Goal: Task Accomplishment & Management: Use online tool/utility

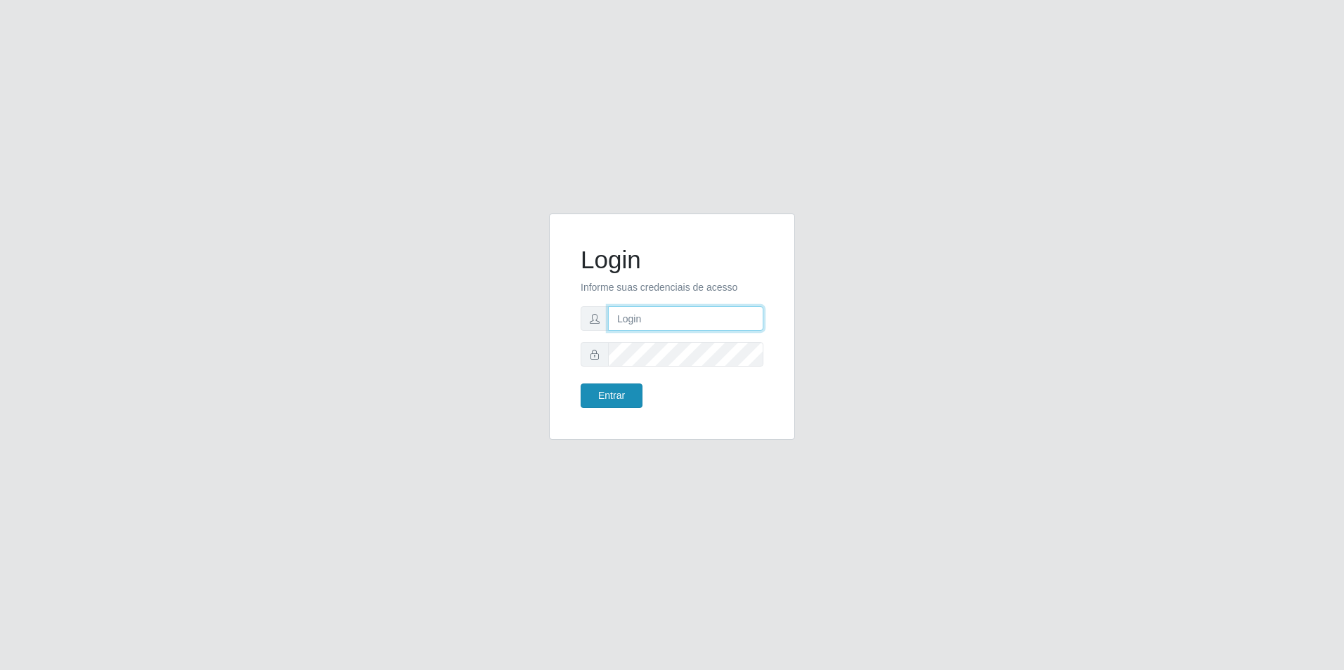
type input "[EMAIL_ADDRESS][DOMAIN_NAME]"
click at [625, 396] on button "Entrar" at bounding box center [611, 396] width 62 height 25
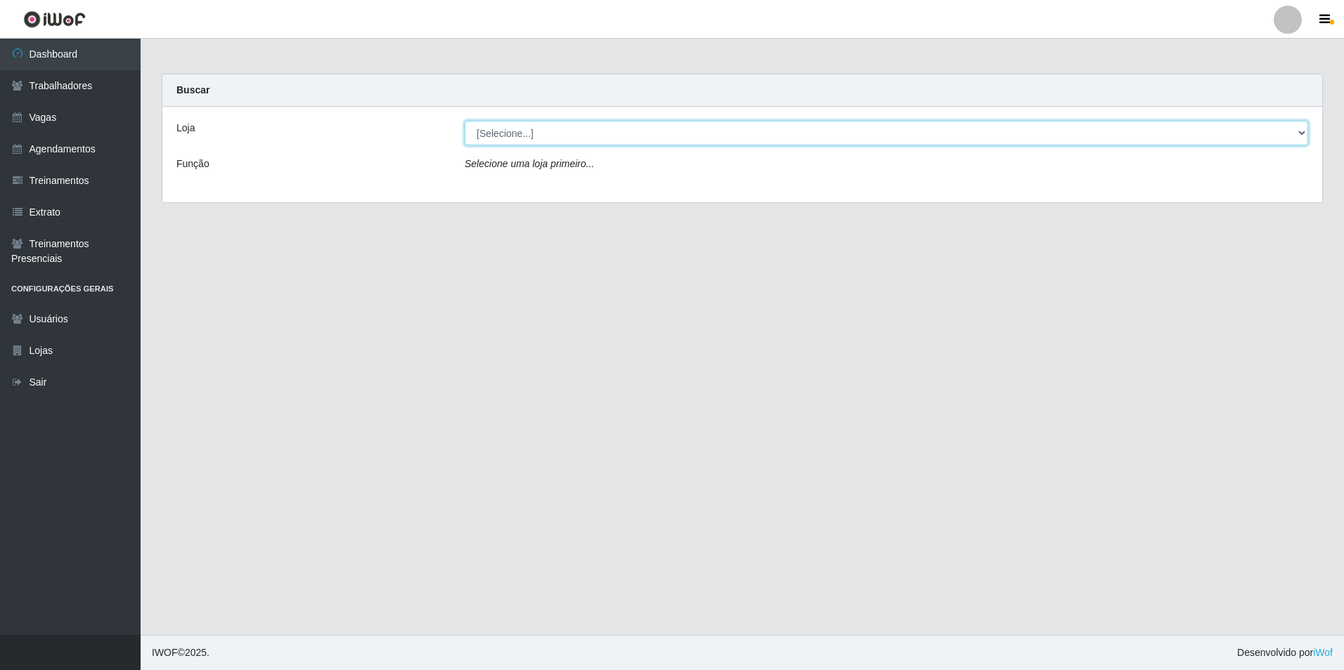
click at [569, 137] on select "[Selecione...] [GEOGRAPHIC_DATA] - [GEOGRAPHIC_DATA] - [GEOGRAPHIC_DATA] - [GEO…" at bounding box center [885, 133] width 843 height 25
select select "506"
click at [464, 121] on select "[Selecione...] [GEOGRAPHIC_DATA] - [GEOGRAPHIC_DATA] - [GEOGRAPHIC_DATA] - [GEO…" at bounding box center [885, 133] width 843 height 25
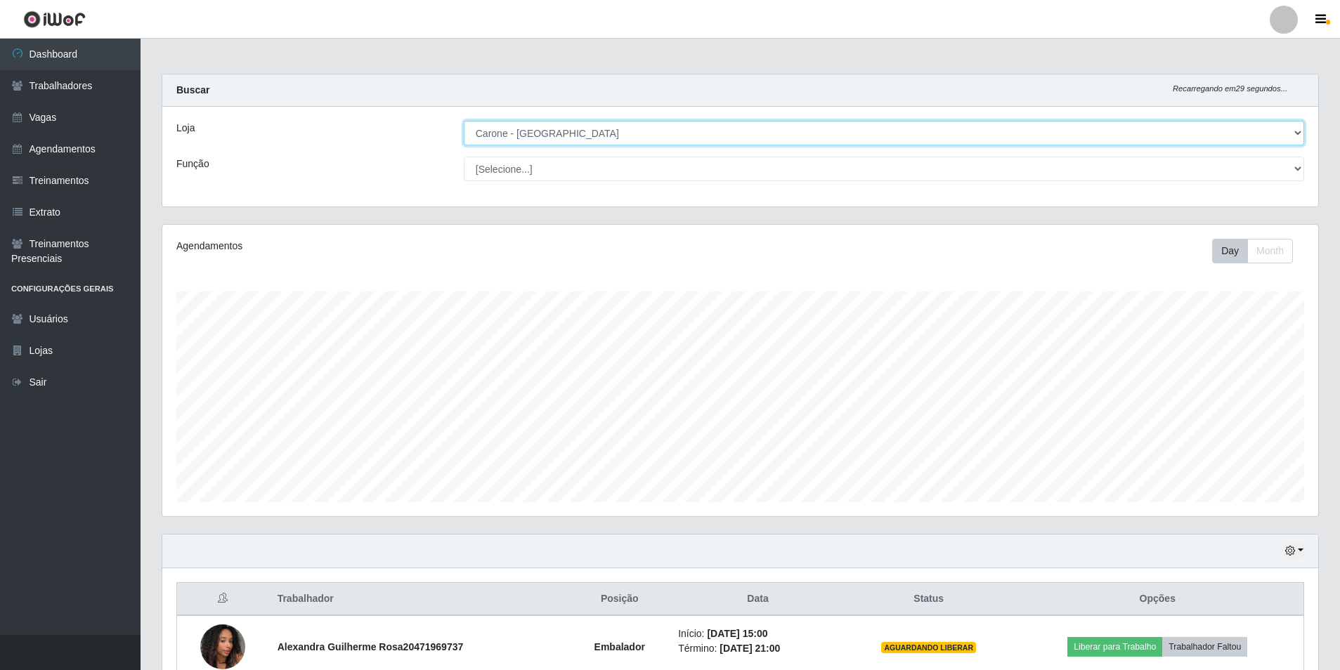
scroll to position [292, 1156]
click at [533, 169] on select "[Selecione...] Embalador Embalador + Embalador ++ Repositor Repositor + Reposit…" at bounding box center [884, 169] width 840 height 25
click at [464, 157] on select "[Selecione...] Embalador Embalador + Embalador ++ Repositor Repositor + Reposit…" at bounding box center [884, 169] width 840 height 25
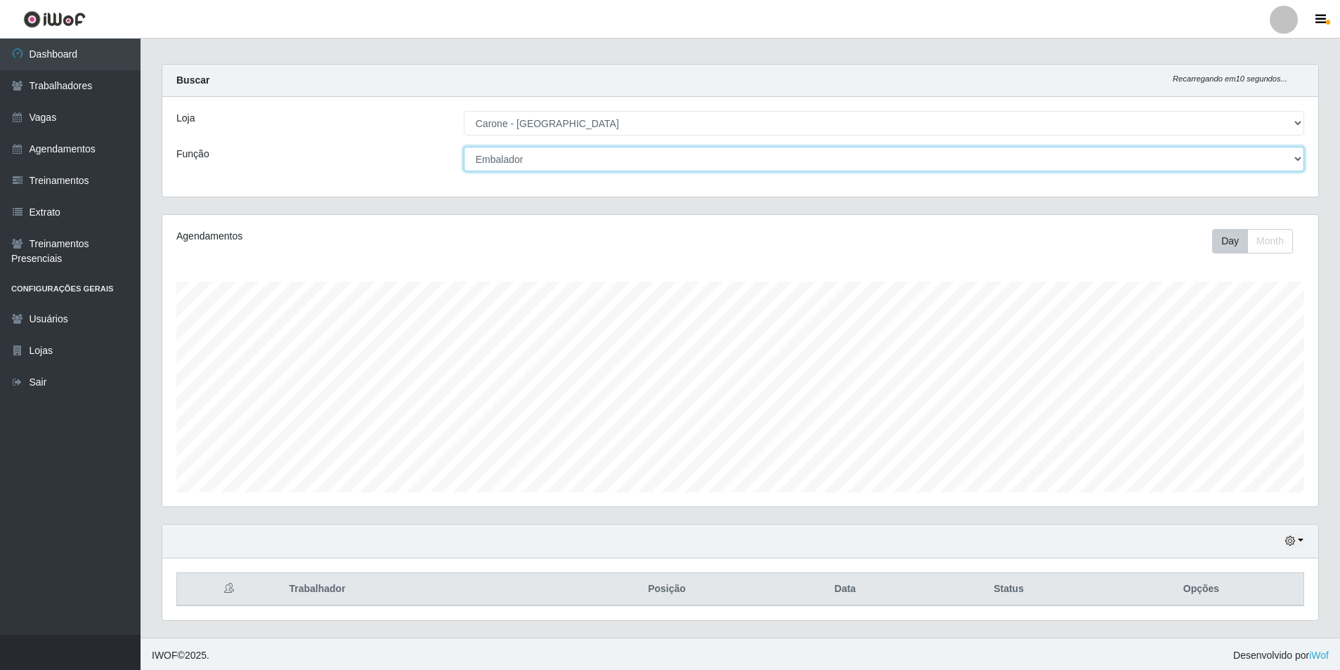
scroll to position [13, 0]
click at [543, 152] on select "[Selecione...] Embalador Embalador + Embalador ++ Repositor Repositor + Reposit…" at bounding box center [884, 156] width 840 height 25
click at [464, 144] on select "[Selecione...] Embalador Embalador + Embalador ++ Repositor Repositor + Reposit…" at bounding box center [884, 156] width 840 height 25
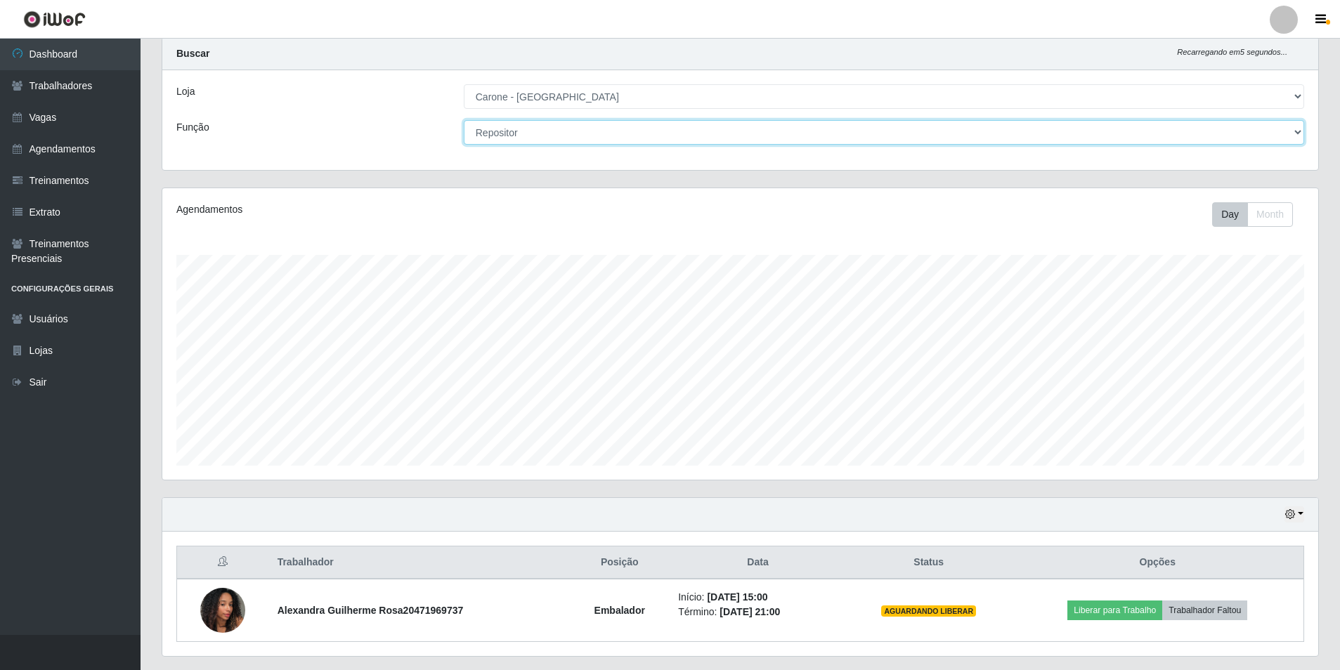
scroll to position [0, 0]
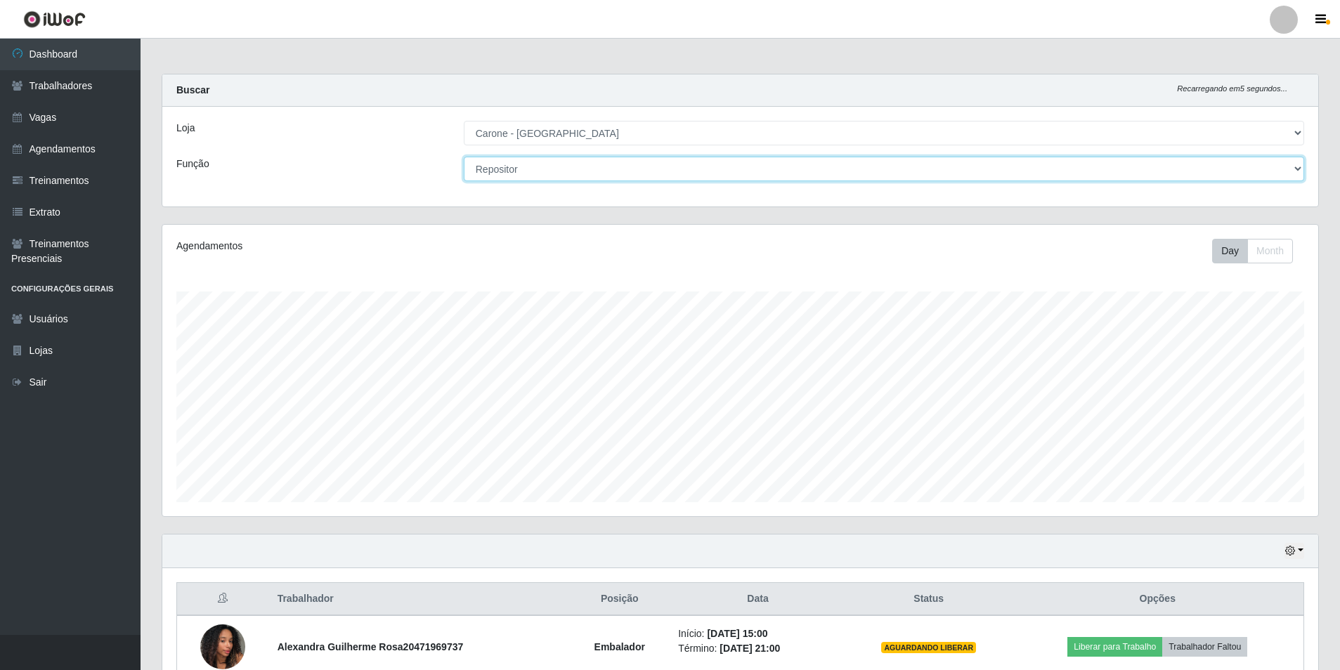
click at [502, 162] on select "[Selecione...] Embalador Embalador + Embalador ++ Repositor Repositor + Reposit…" at bounding box center [884, 169] width 840 height 25
click at [464, 157] on select "[Selecione...] Embalador Embalador + Embalador ++ Repositor Repositor + Reposit…" at bounding box center [884, 169] width 840 height 25
click at [552, 173] on select "[Selecione...] Embalador Embalador + Embalador ++ Repositor Repositor + Reposit…" at bounding box center [884, 169] width 840 height 25
click at [464, 157] on select "[Selecione...] Embalador Embalador + Embalador ++ Repositor Repositor + Reposit…" at bounding box center [884, 169] width 840 height 25
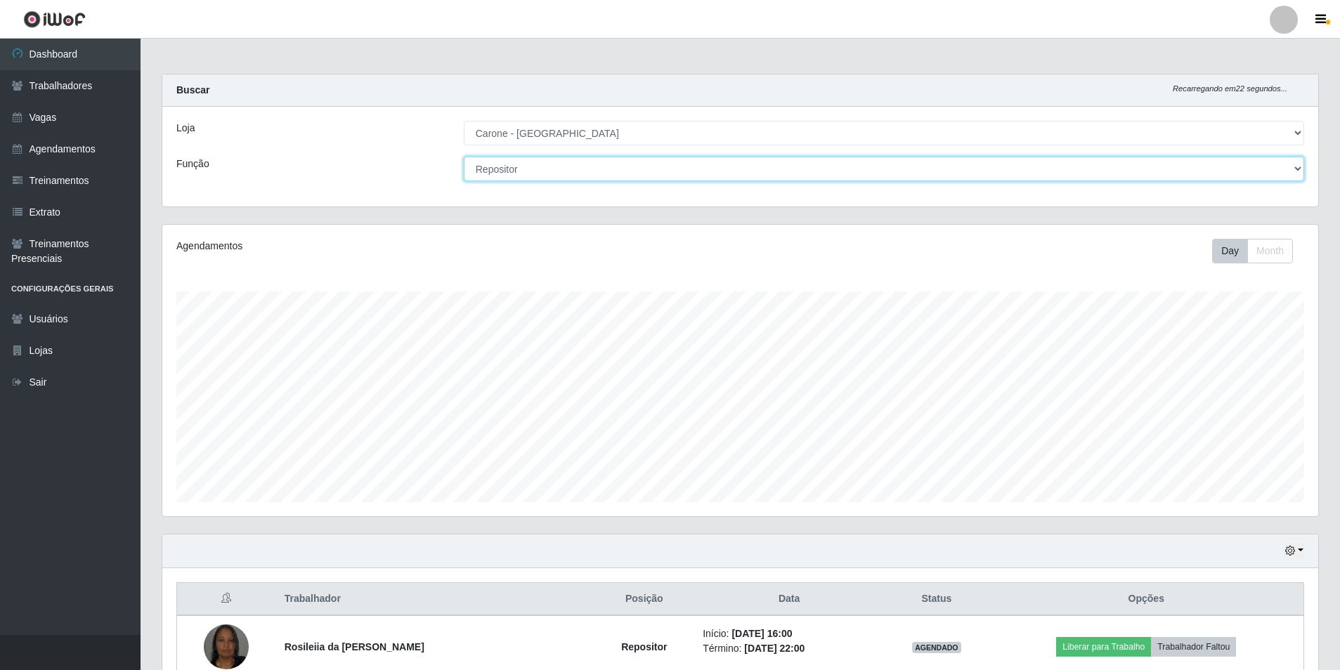
click at [583, 177] on select "[Selecione...] Embalador Embalador + Embalador ++ Repositor Repositor + Reposit…" at bounding box center [884, 169] width 840 height 25
click at [464, 157] on select "[Selecione...] Embalador Embalador + Embalador ++ Repositor Repositor + Reposit…" at bounding box center [884, 169] width 840 height 25
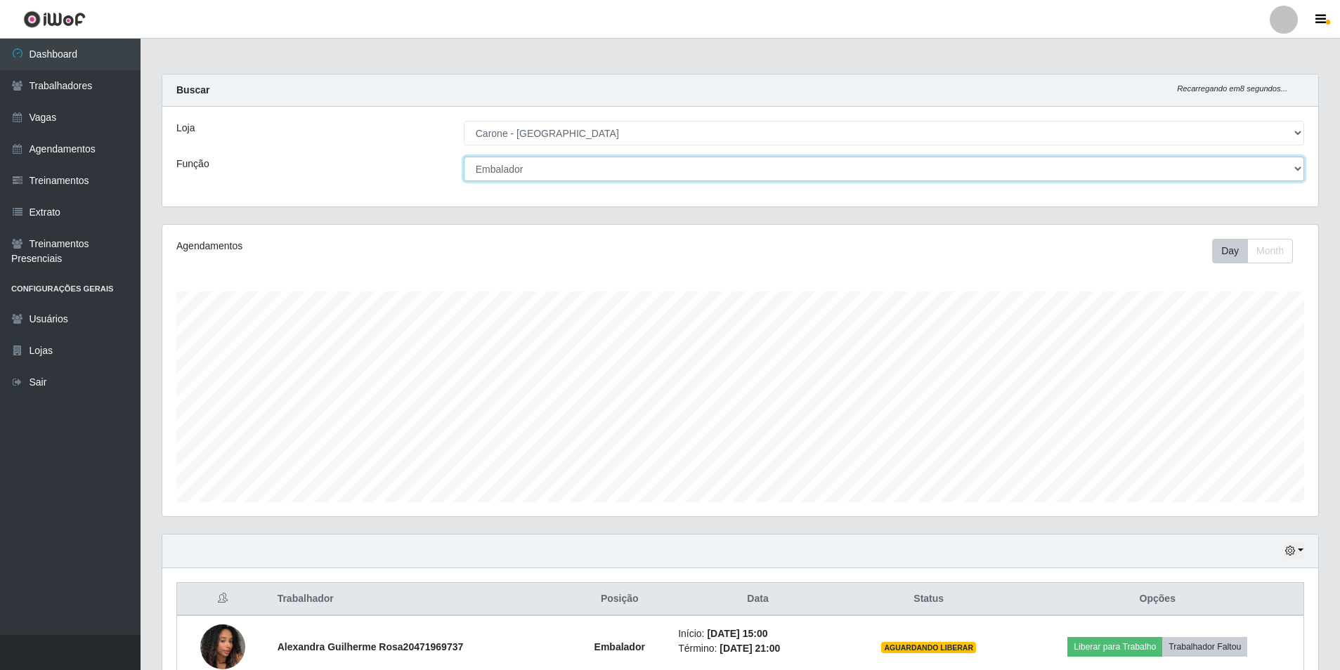
click at [620, 172] on select "[Selecione...] Embalador Embalador + Embalador ++ Repositor Repositor + Reposit…" at bounding box center [884, 169] width 840 height 25
click at [464, 157] on select "[Selecione...] Embalador Embalador + Embalador ++ Repositor Repositor + Reposit…" at bounding box center [884, 169] width 840 height 25
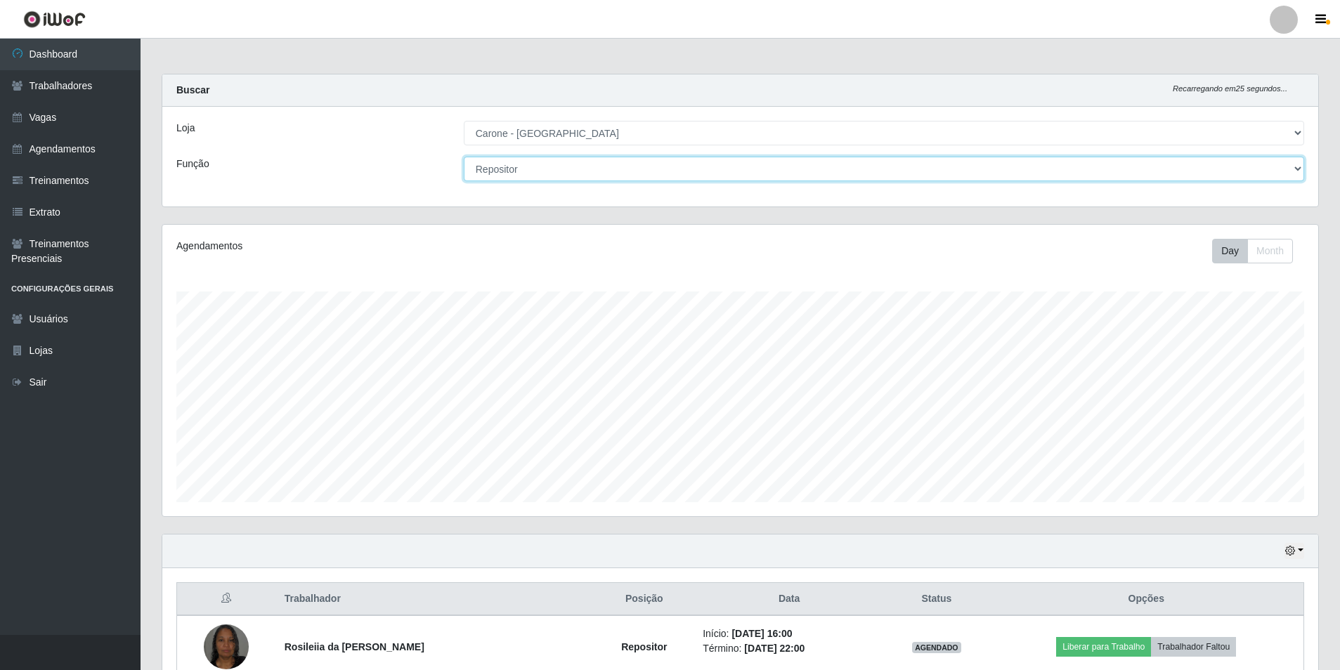
click at [509, 168] on select "[Selecione...] Embalador Embalador + Embalador ++ Repositor Repositor + Reposit…" at bounding box center [884, 169] width 840 height 25
click at [464, 157] on select "[Selecione...] Embalador Embalador + Embalador ++ Repositor Repositor + Reposit…" at bounding box center [884, 169] width 840 height 25
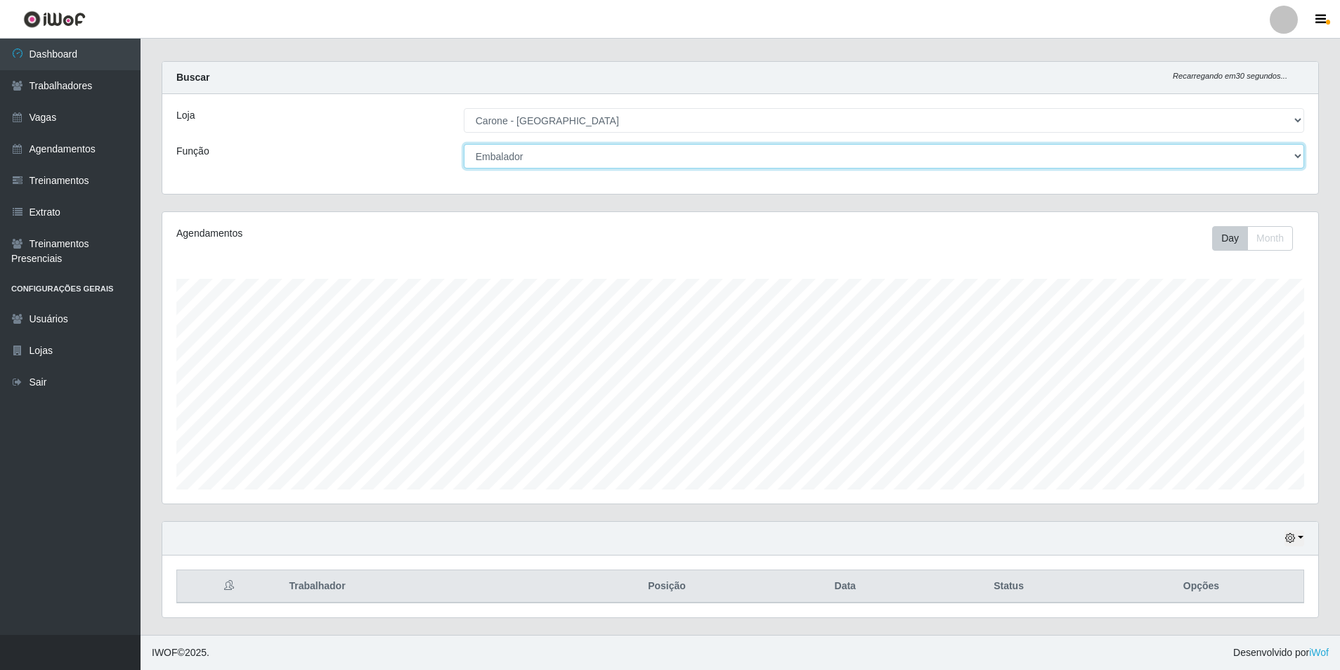
scroll to position [13, 0]
click at [523, 155] on select "[Selecione...] Embalador Embalador + Embalador ++ Repositor Repositor + Reposit…" at bounding box center [884, 156] width 840 height 25
click at [464, 144] on select "[Selecione...] Embalador Embalador + Embalador ++ Repositor Repositor + Reposit…" at bounding box center [884, 156] width 840 height 25
click at [535, 157] on select "[Selecione...] Embalador Embalador + Embalador ++ Repositor Repositor + Reposit…" at bounding box center [884, 156] width 840 height 25
click at [464, 144] on select "[Selecione...] Embalador Embalador + Embalador ++ Repositor Repositor + Reposit…" at bounding box center [884, 156] width 840 height 25
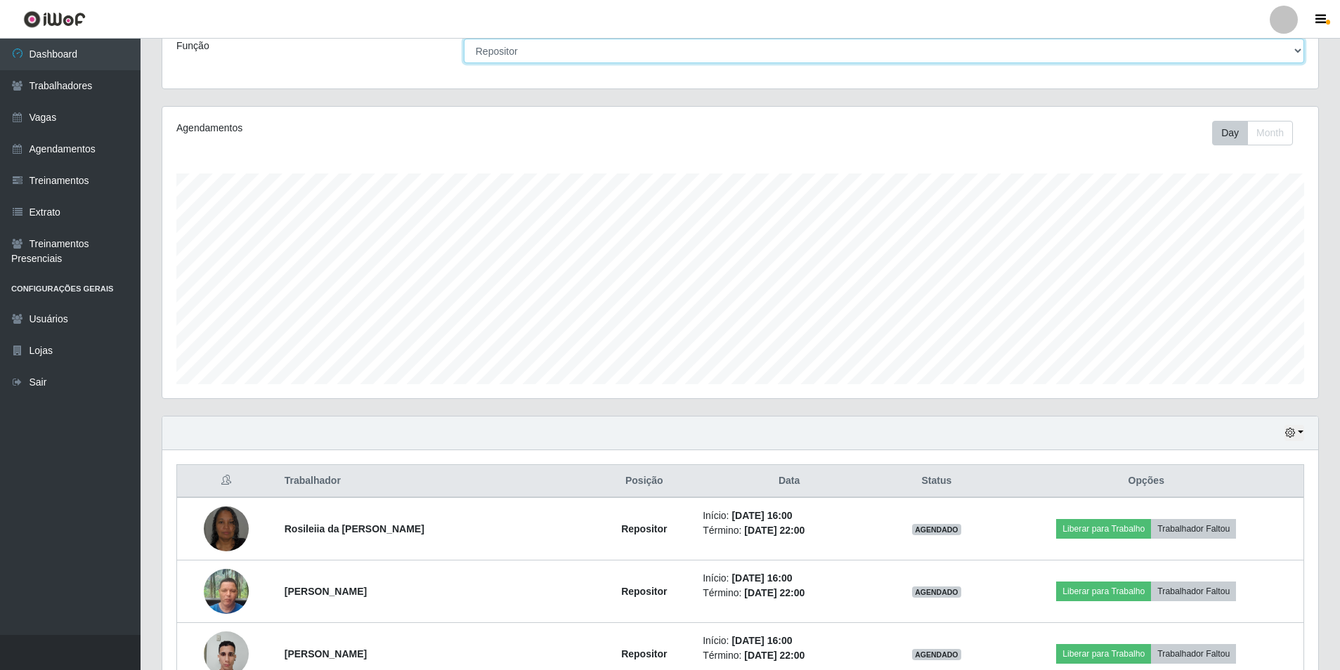
scroll to position [0, 0]
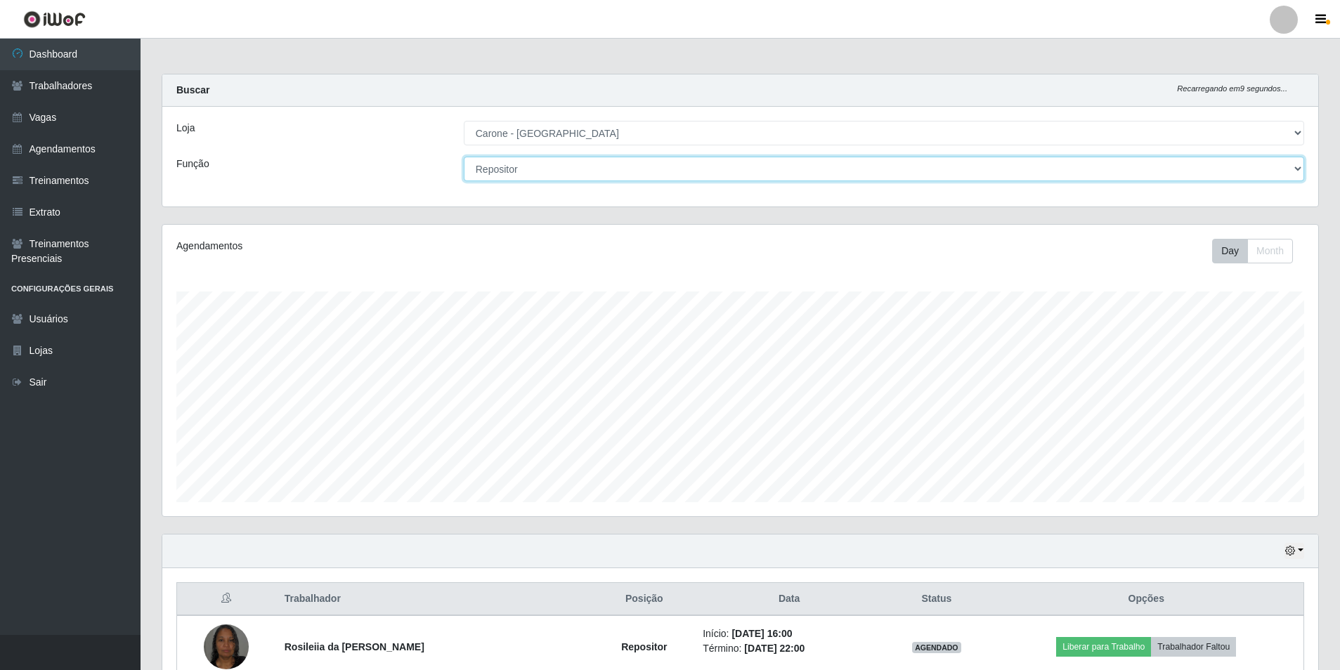
click at [522, 165] on select "[Selecione...] Embalador Embalador + Embalador ++ Repositor Repositor + Reposit…" at bounding box center [884, 169] width 840 height 25
click at [464, 157] on select "[Selecione...] Embalador Embalador + Embalador ++ Repositor Repositor + Reposit…" at bounding box center [884, 169] width 840 height 25
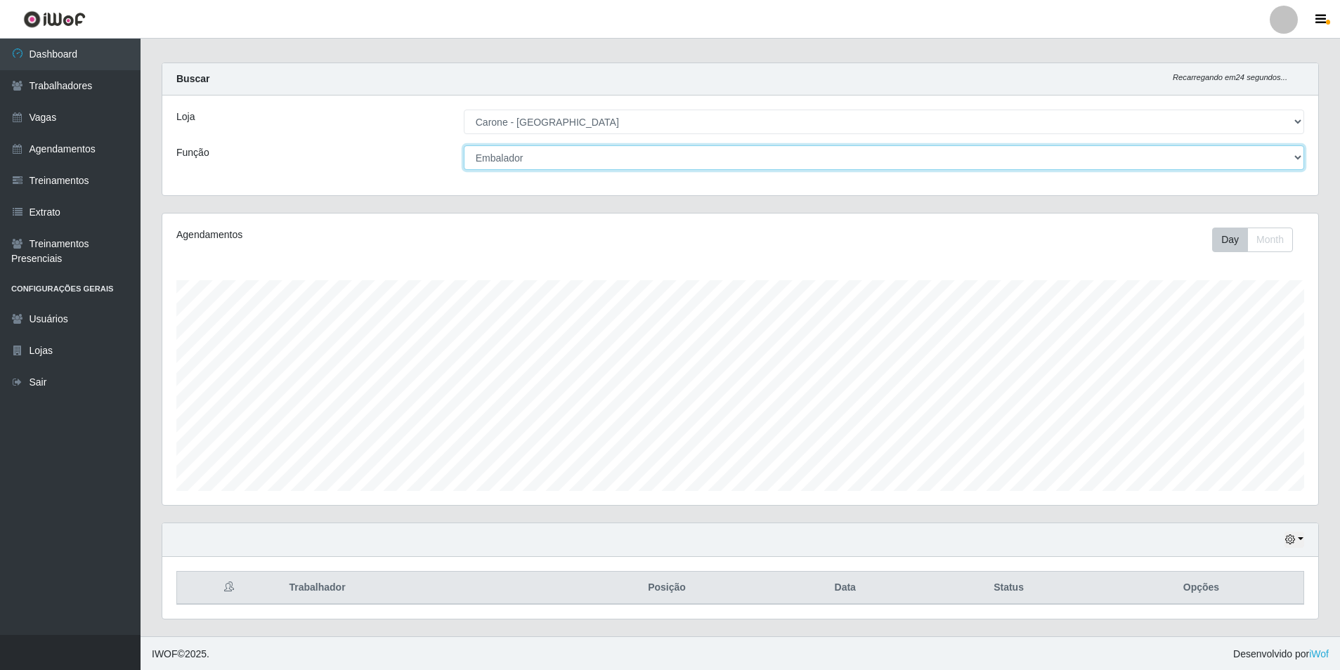
scroll to position [13, 0]
click at [554, 160] on select "[Selecione...] Embalador Embalador + Embalador ++ Repositor Repositor + Reposit…" at bounding box center [884, 156] width 840 height 25
click at [464, 144] on select "[Selecione...] Embalador Embalador + Embalador ++ Repositor Repositor + Reposit…" at bounding box center [884, 156] width 840 height 25
click at [558, 165] on select "[Selecione...] Embalador Embalador + Embalador ++ Repositor Repositor + Reposit…" at bounding box center [884, 156] width 840 height 25
click at [464, 144] on select "[Selecione...] Embalador Embalador + Embalador ++ Repositor Repositor + Reposit…" at bounding box center [884, 156] width 840 height 25
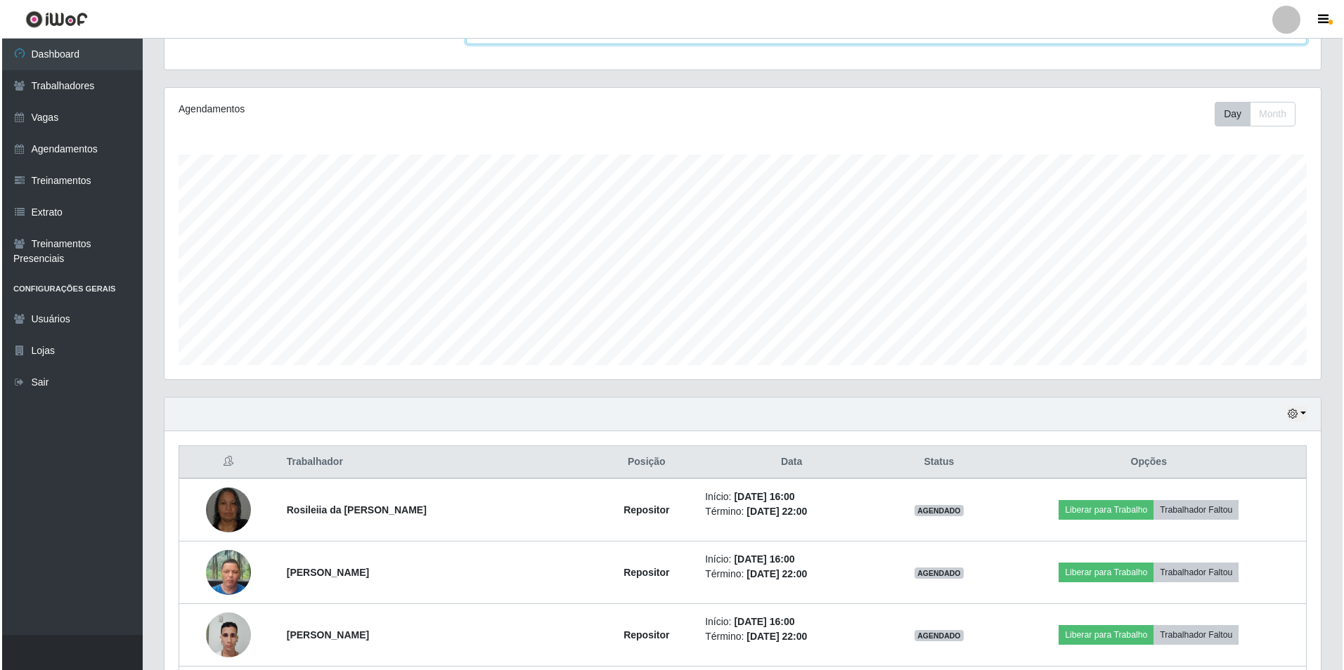
scroll to position [263, 0]
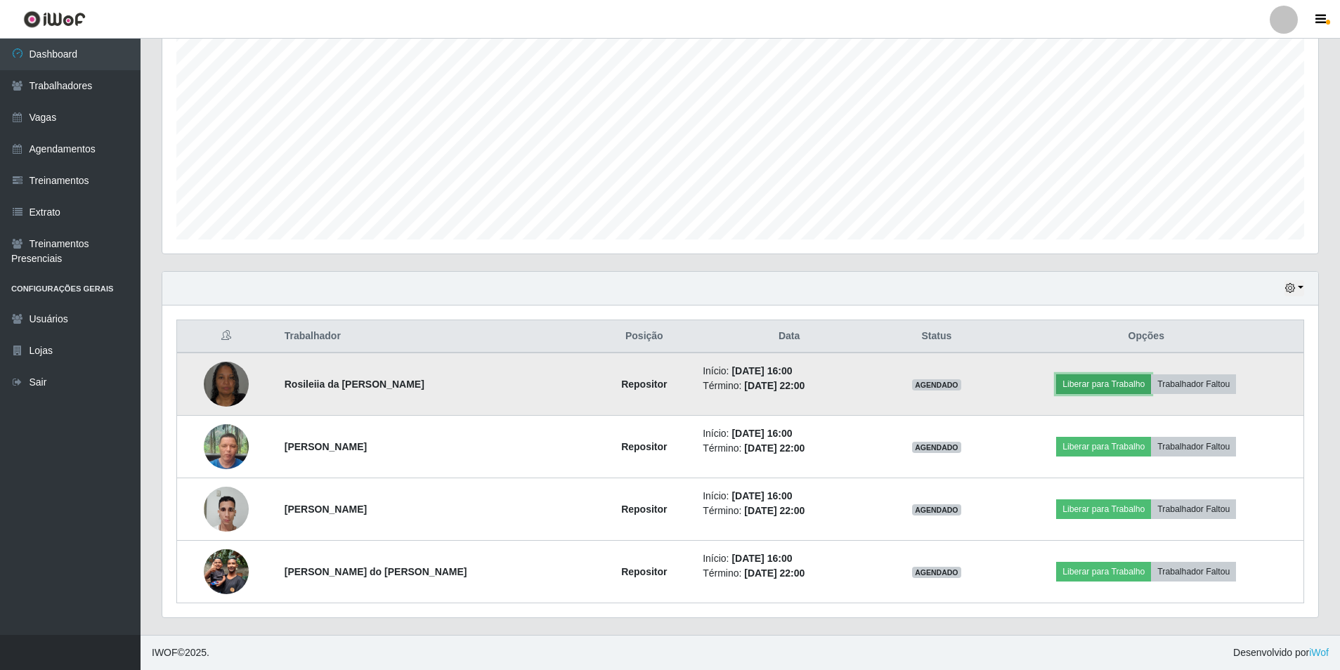
click at [1084, 386] on button "Liberar para Trabalho" at bounding box center [1103, 385] width 95 height 20
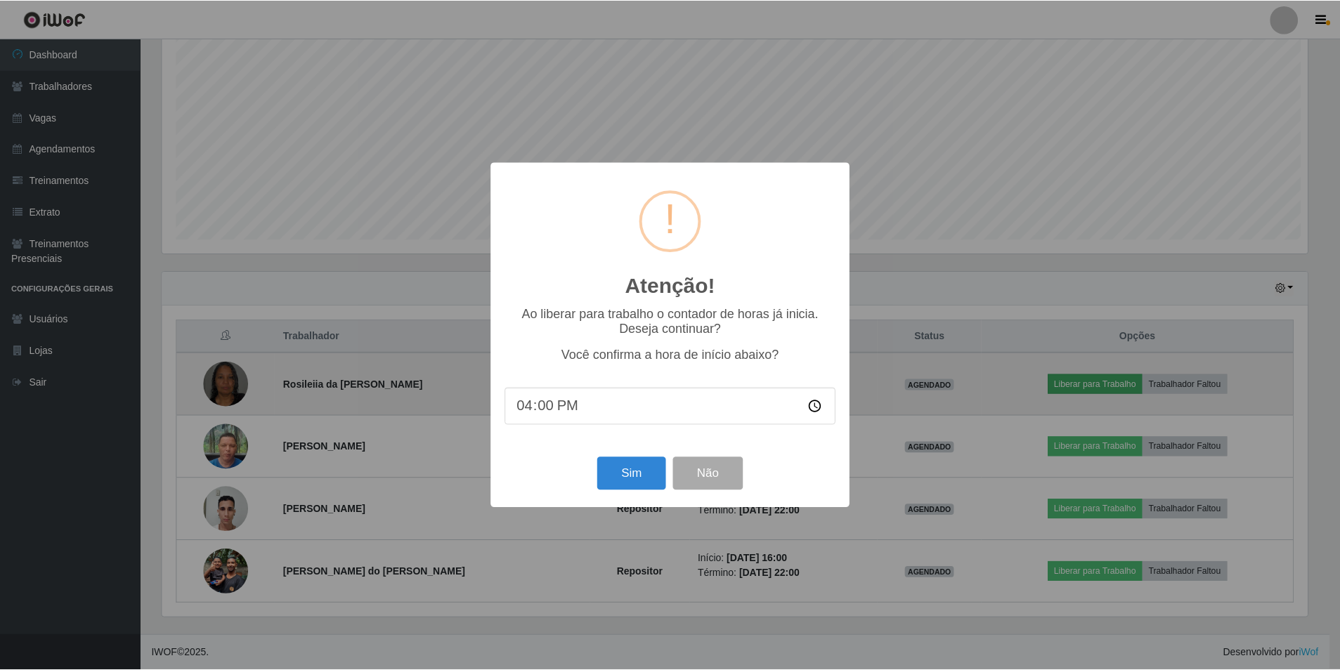
scroll to position [292, 1149]
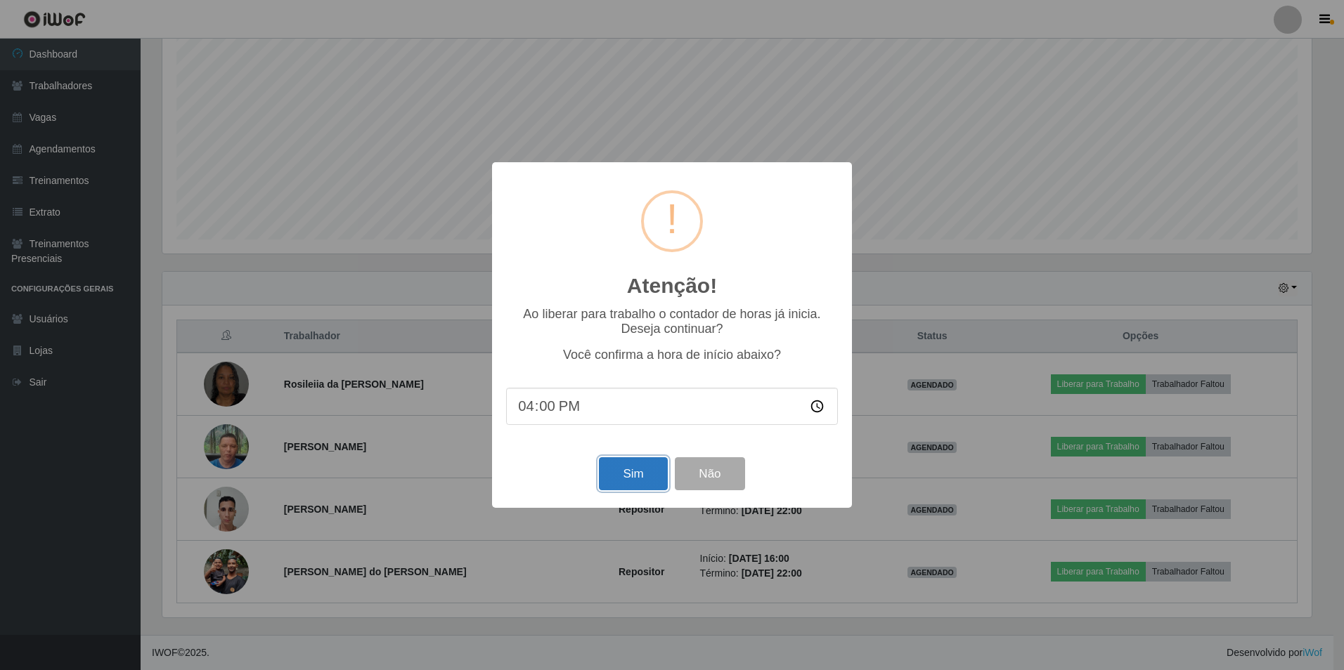
click at [643, 479] on button "Sim" at bounding box center [633, 473] width 68 height 33
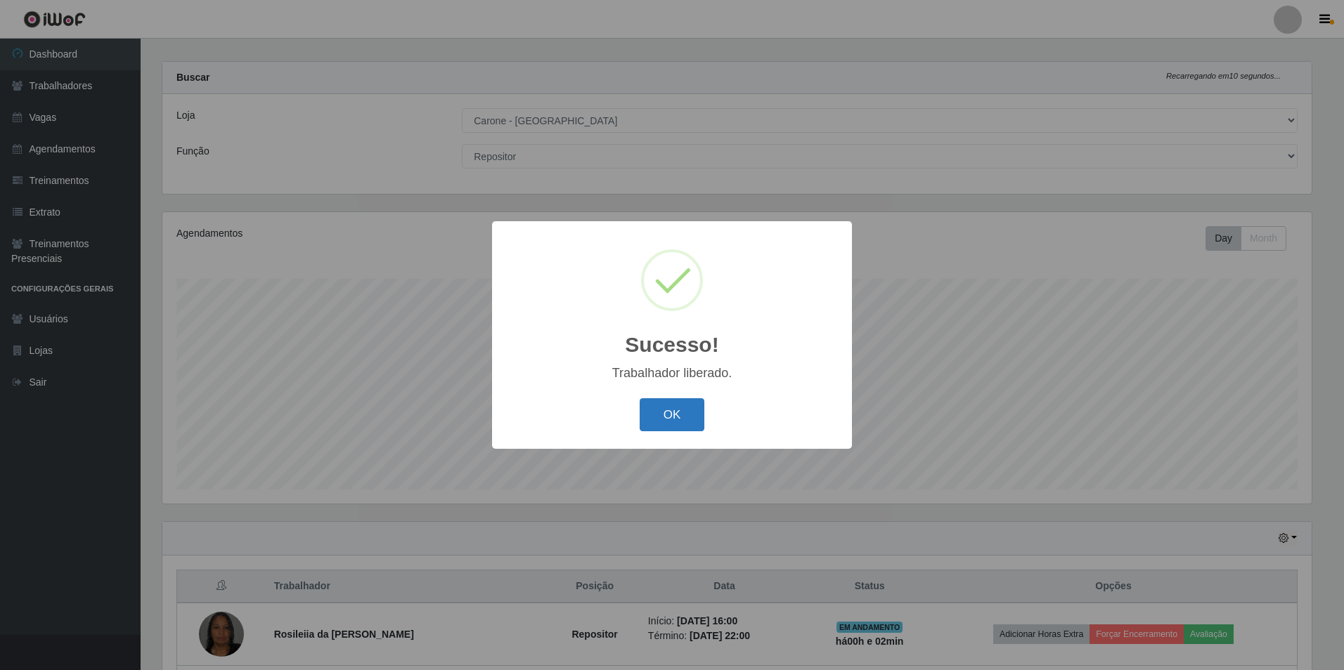
click at [676, 419] on button "OK" at bounding box center [671, 414] width 65 height 33
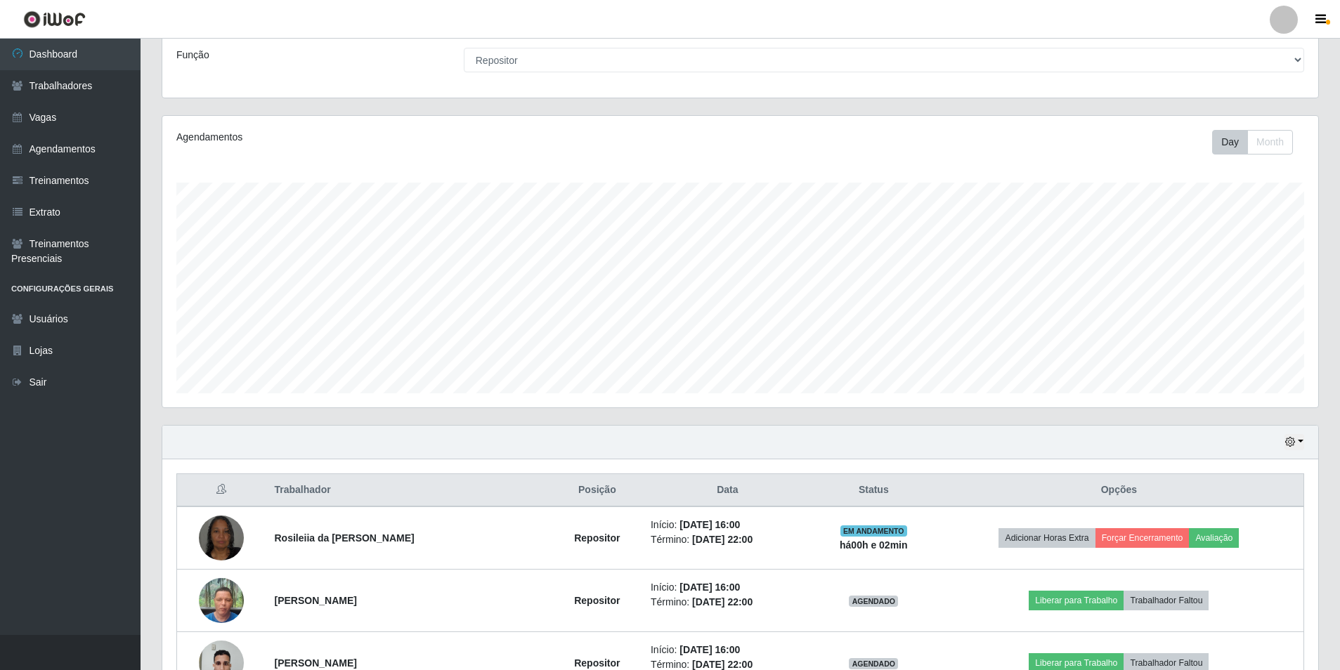
scroll to position [263, 0]
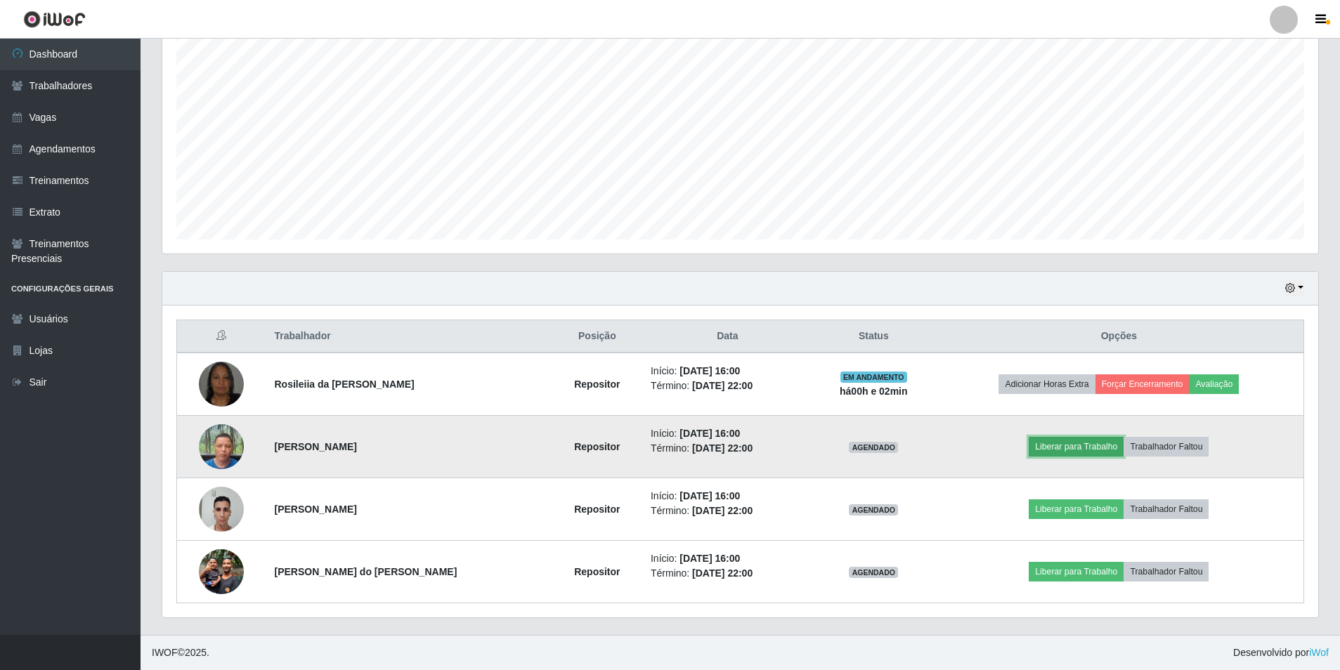
click at [1053, 443] on button "Liberar para Trabalho" at bounding box center [1076, 447] width 95 height 20
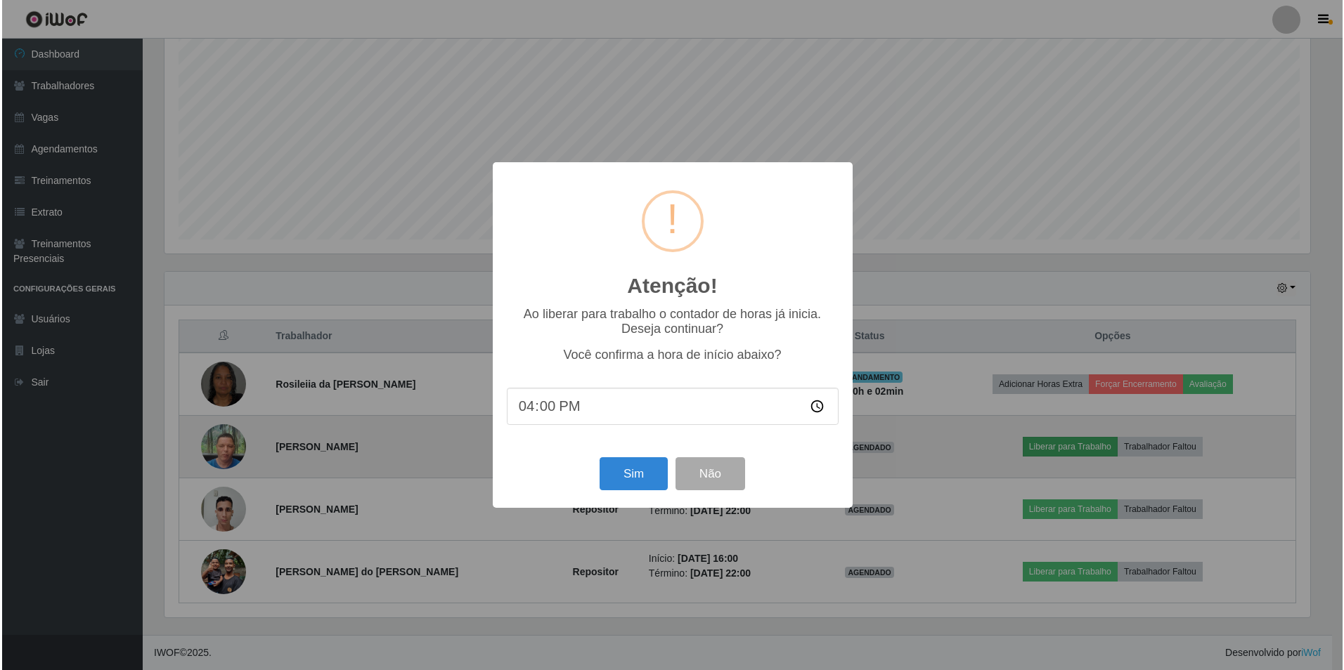
scroll to position [292, 1149]
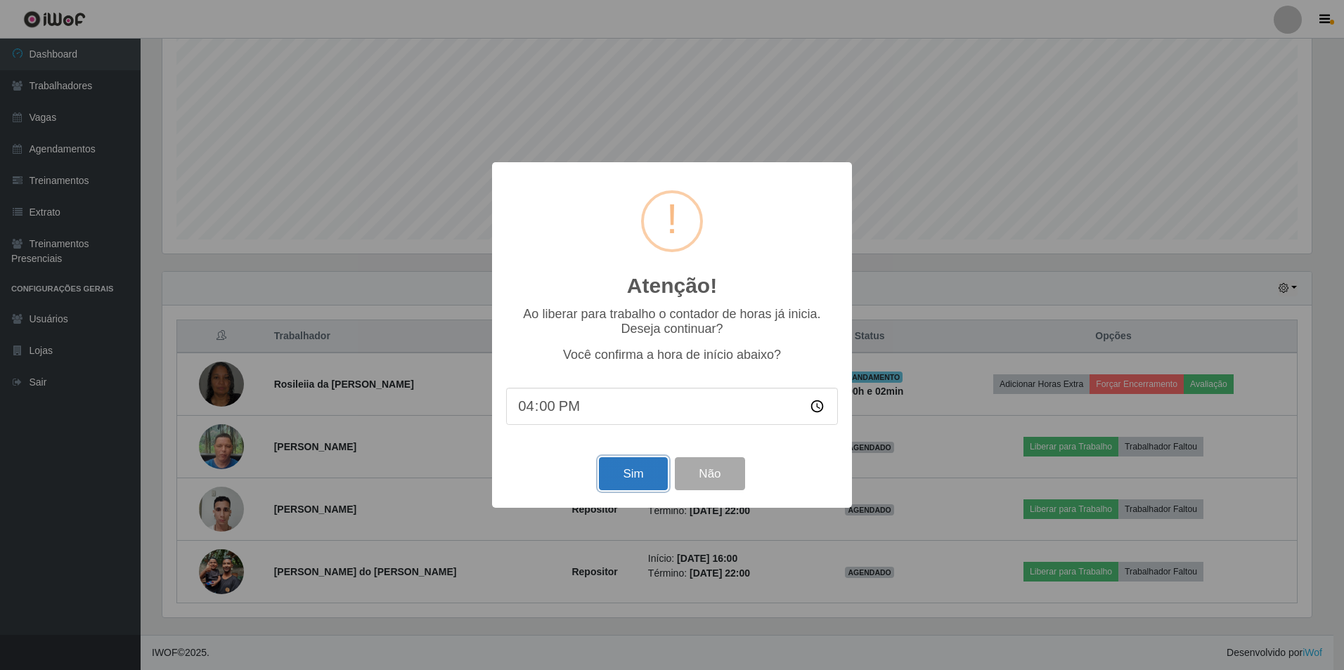
click at [642, 474] on button "Sim" at bounding box center [633, 473] width 68 height 33
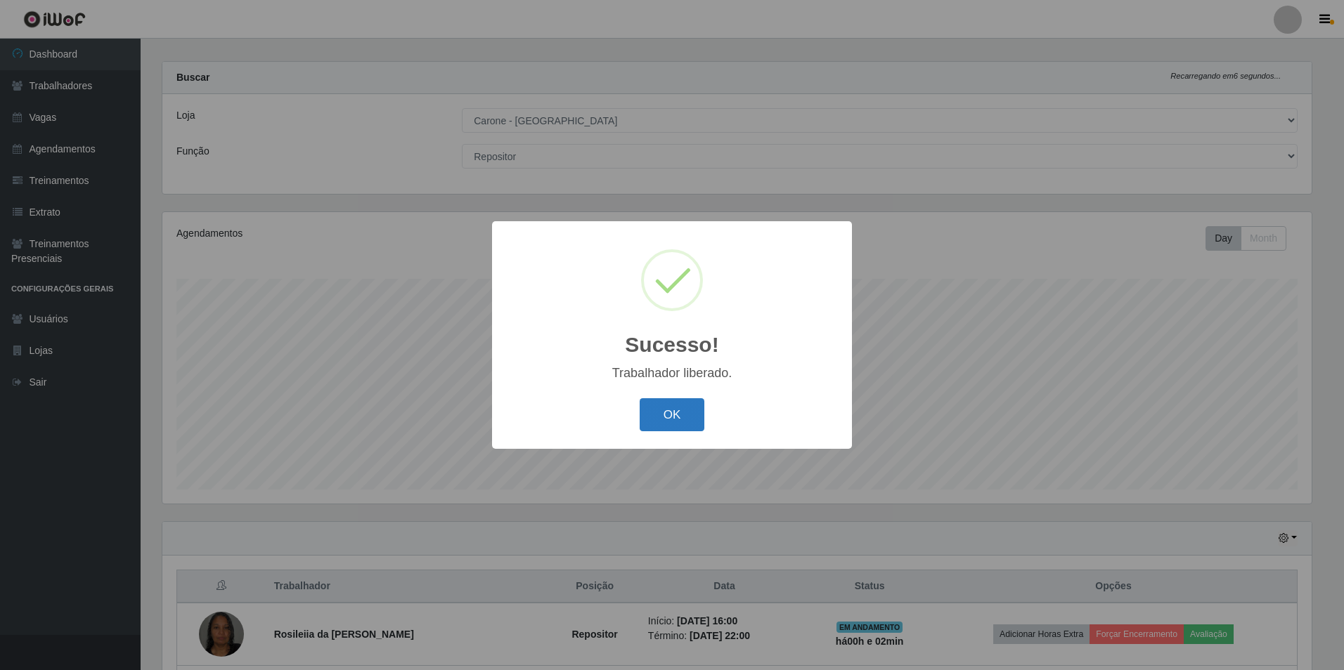
click at [663, 418] on button "OK" at bounding box center [671, 414] width 65 height 33
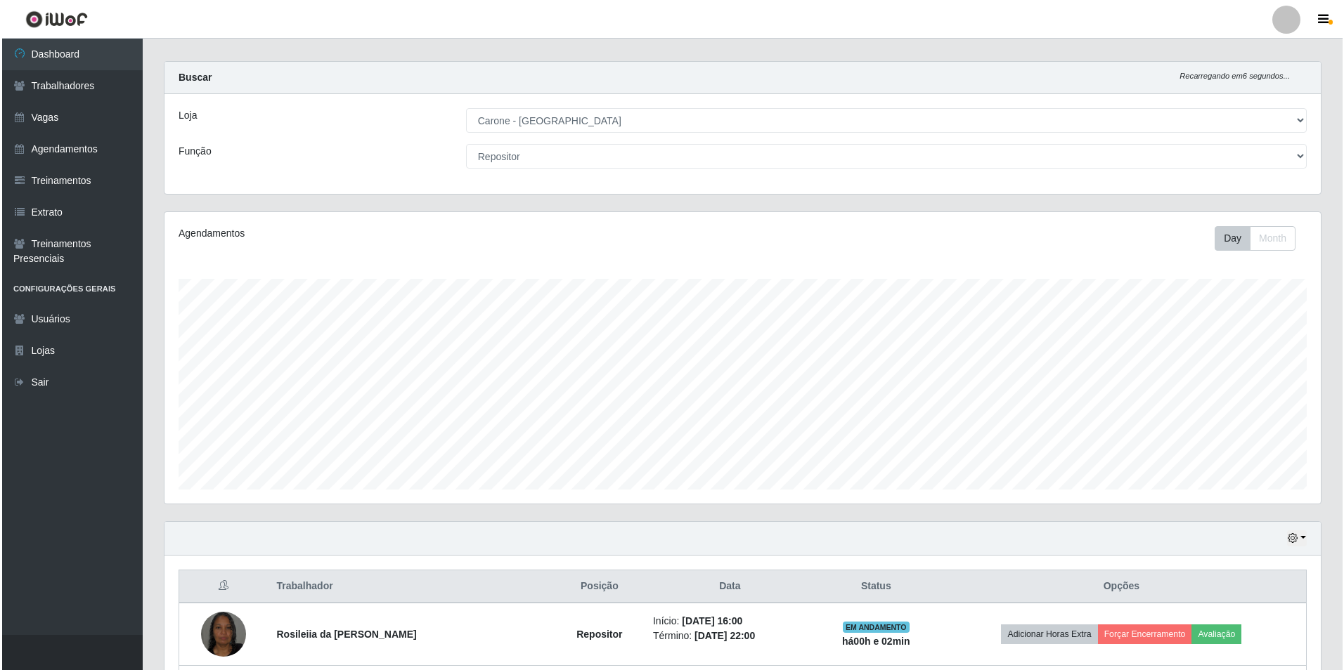
scroll to position [263, 0]
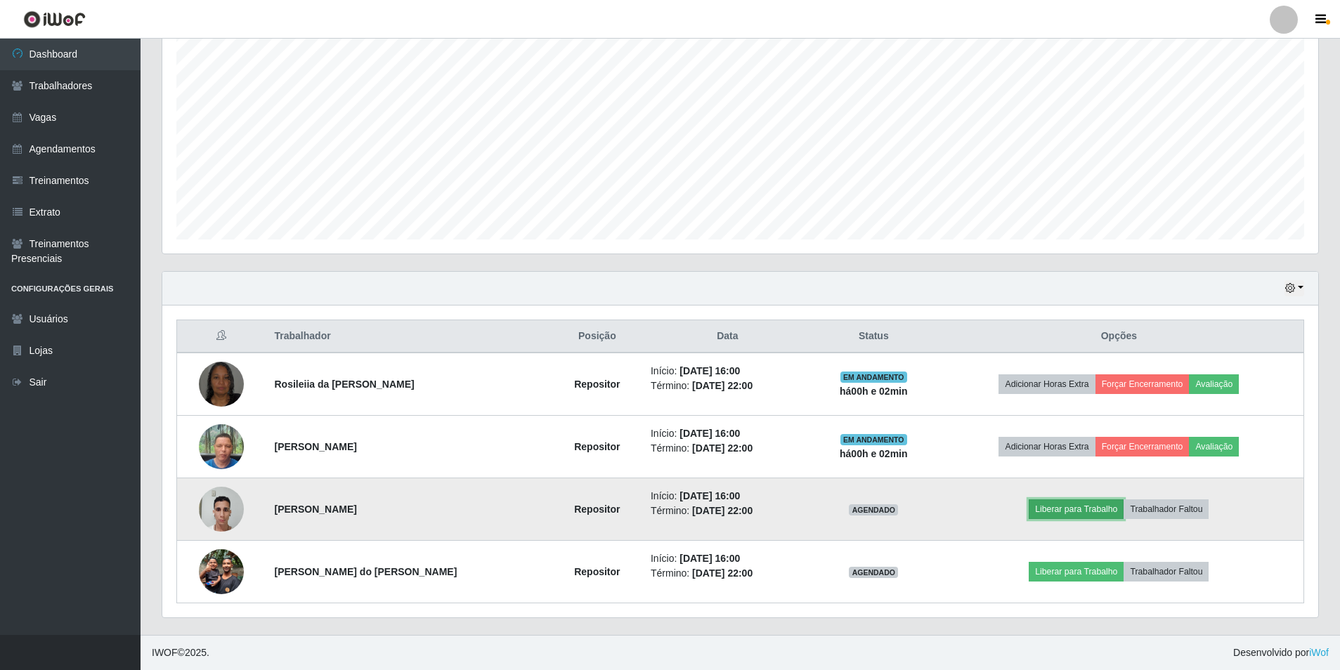
click at [1059, 511] on button "Liberar para Trabalho" at bounding box center [1076, 510] width 95 height 20
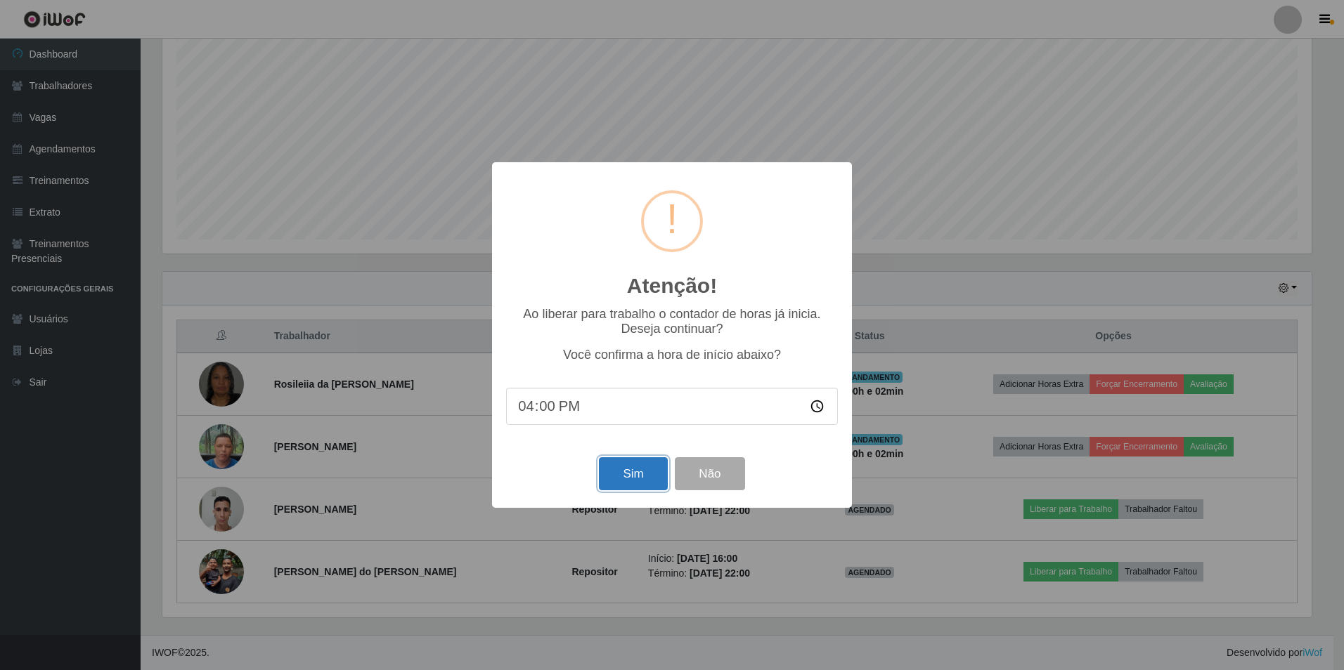
click at [634, 474] on button "Sim" at bounding box center [633, 473] width 68 height 33
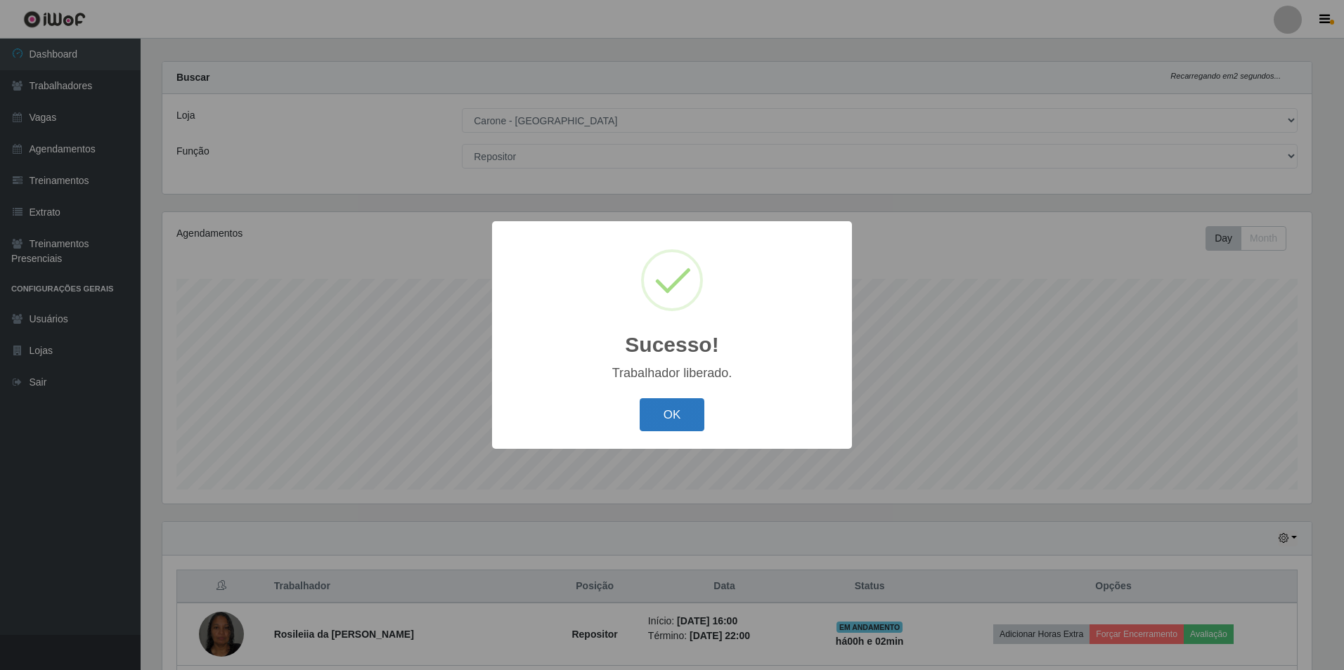
click at [680, 413] on button "OK" at bounding box center [671, 414] width 65 height 33
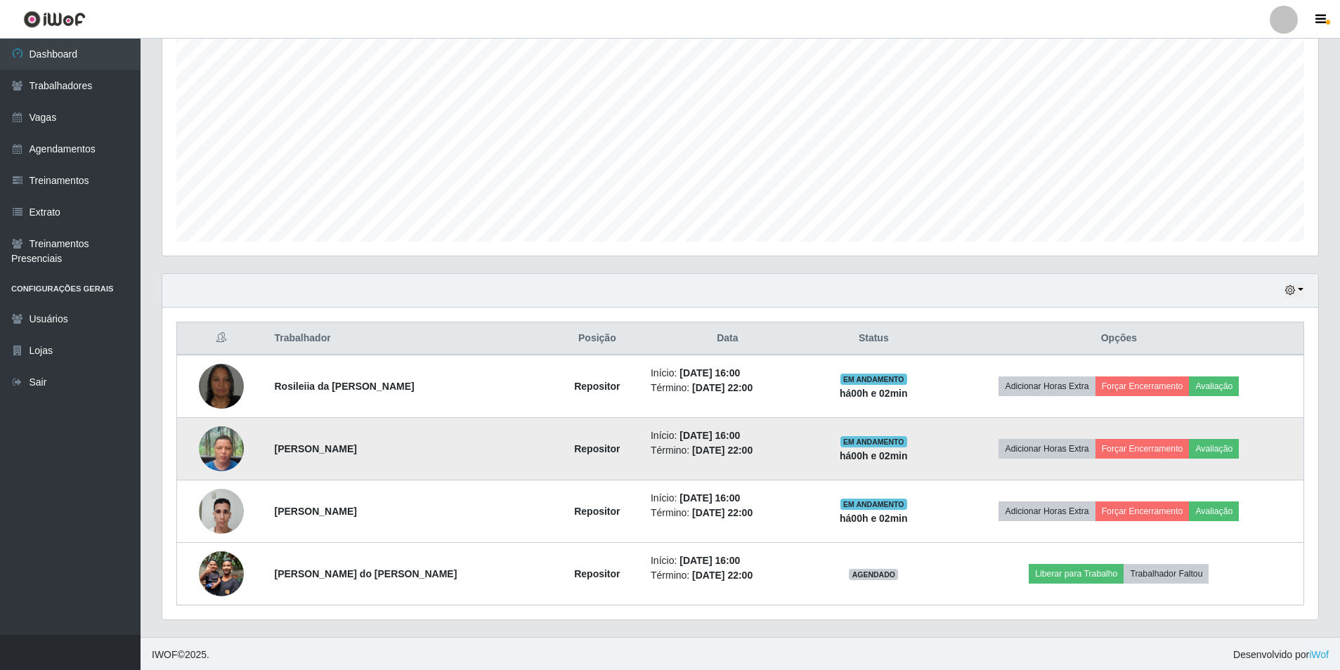
scroll to position [263, 0]
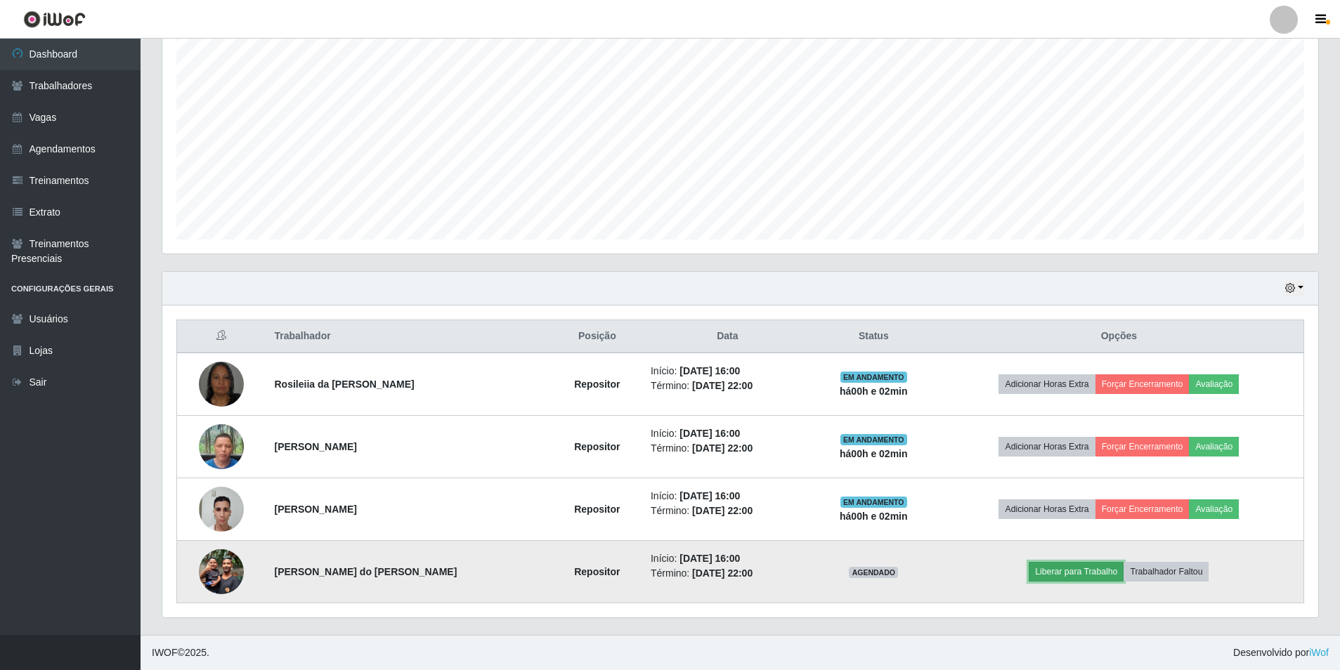
click at [1048, 573] on button "Liberar para Trabalho" at bounding box center [1076, 572] width 95 height 20
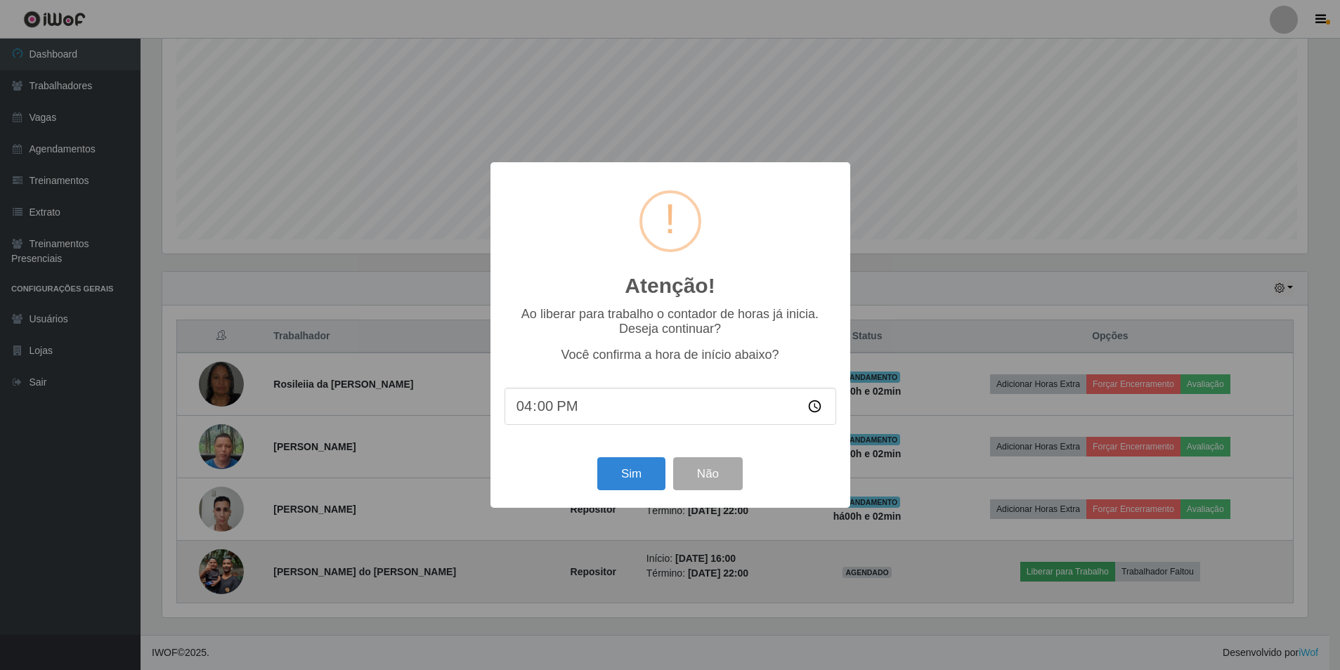
scroll to position [0, 0]
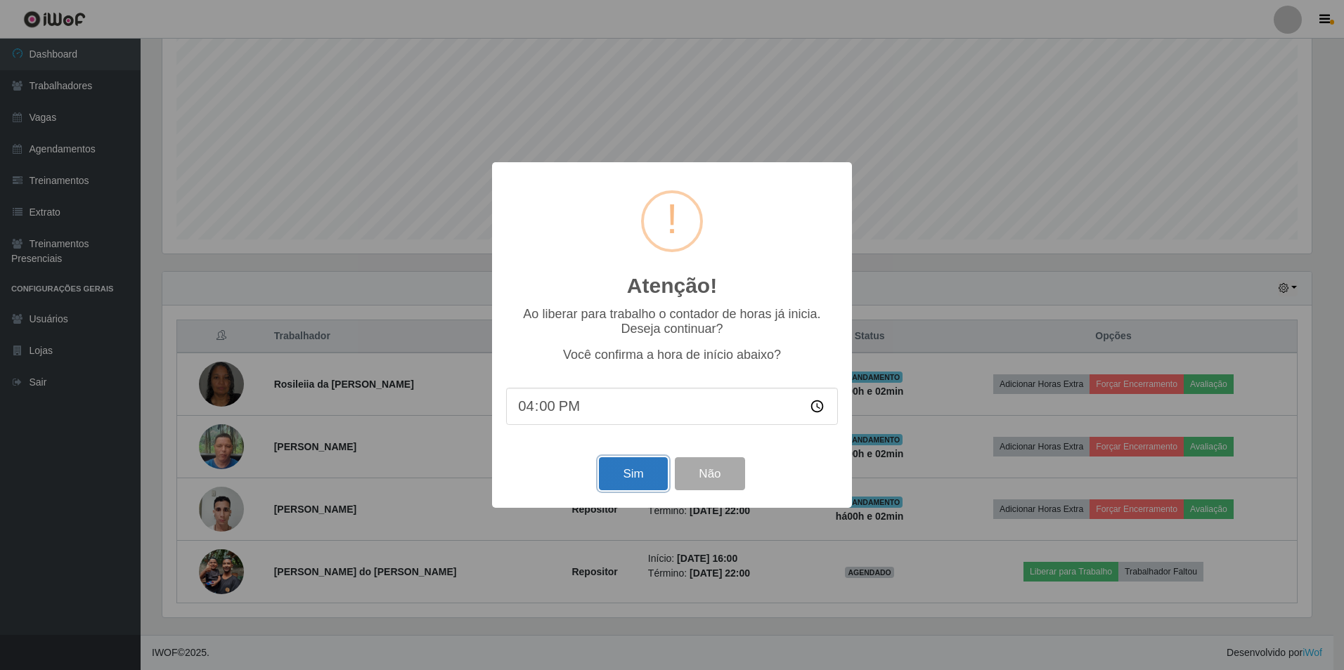
click at [639, 480] on button "Sim" at bounding box center [633, 473] width 68 height 33
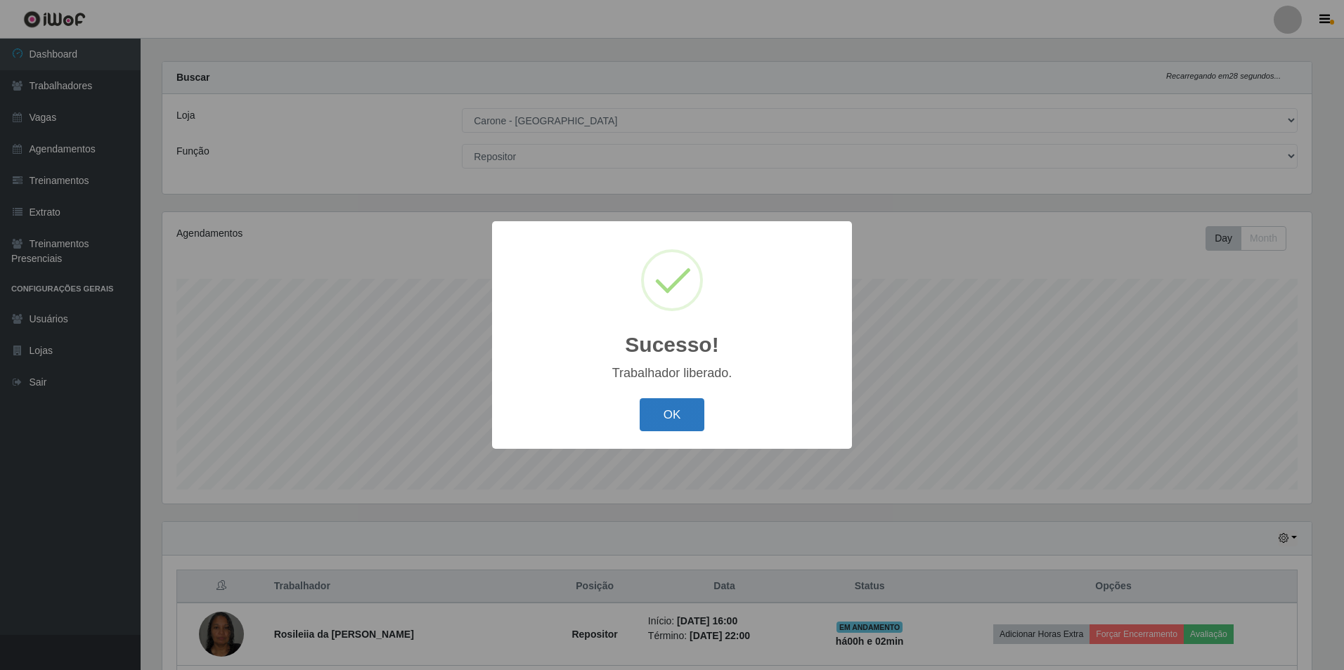
click at [663, 404] on button "OK" at bounding box center [671, 414] width 65 height 33
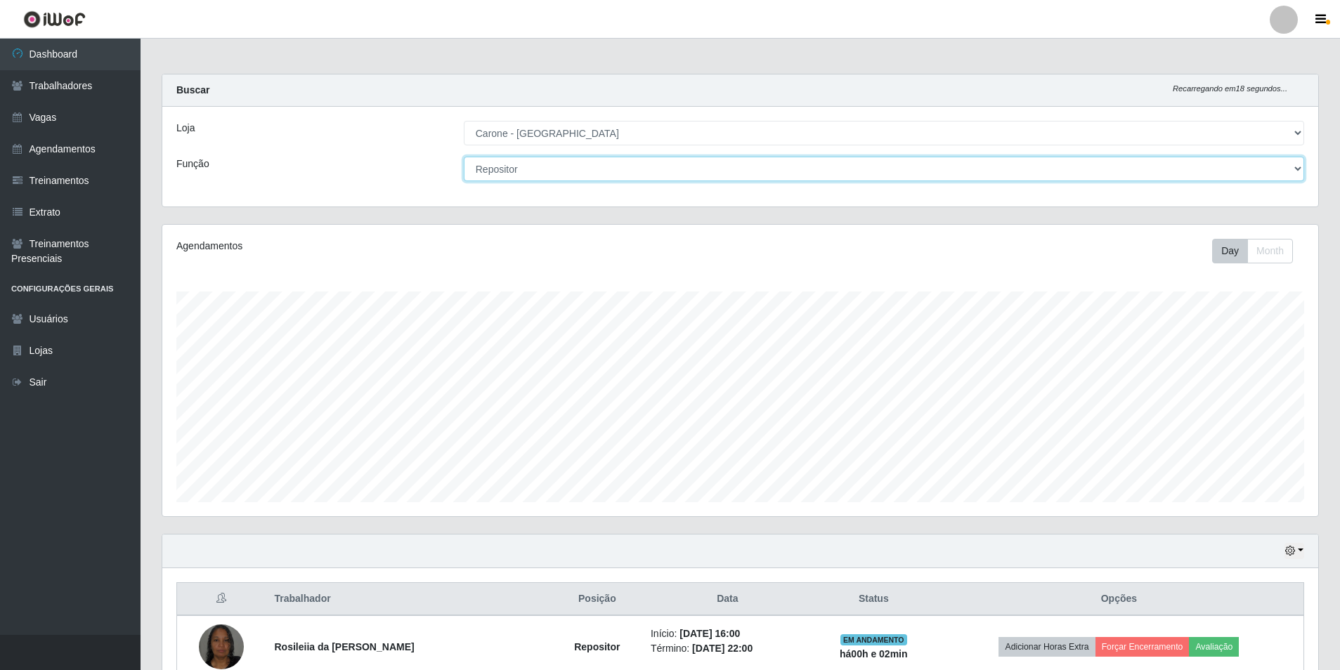
click at [543, 171] on select "[Selecione...] Embalador Embalador + Embalador ++ Repositor Repositor + Reposit…" at bounding box center [884, 169] width 840 height 25
click at [464, 157] on select "[Selecione...] Embalador Embalador + Embalador ++ Repositor Repositor + Reposit…" at bounding box center [884, 169] width 840 height 25
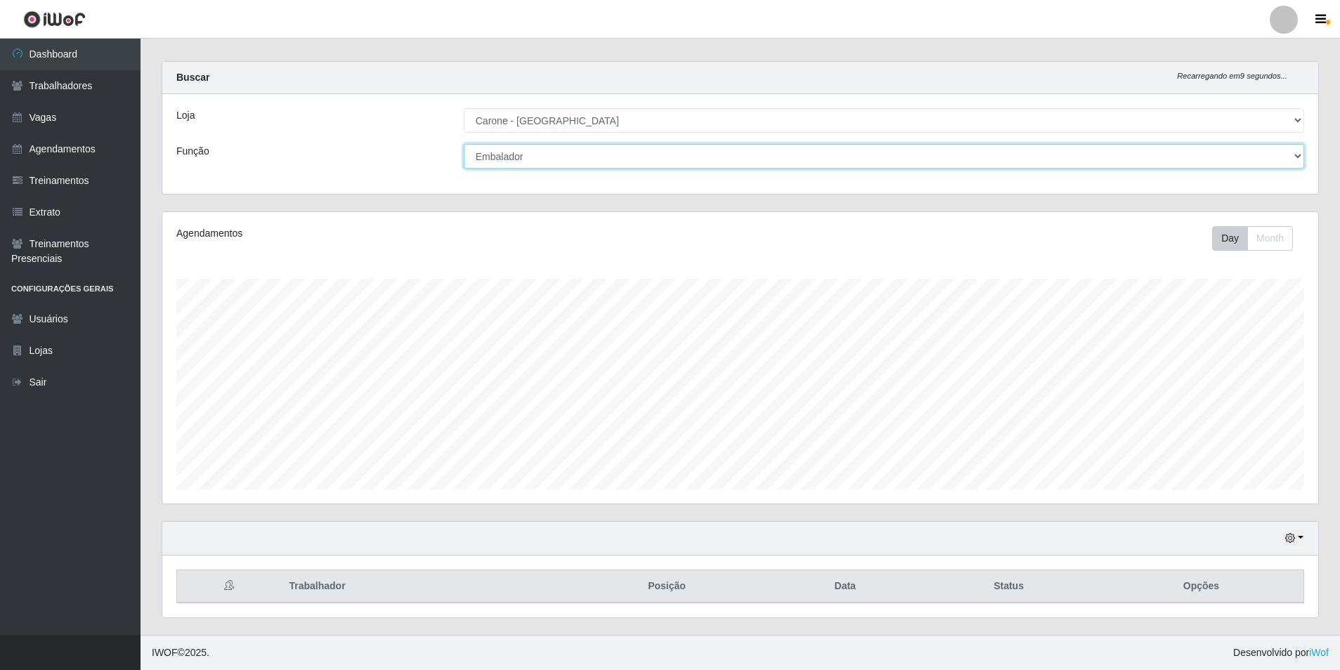
click at [576, 151] on select "[Selecione...] Embalador Embalador + Embalador ++ Repositor Repositor + Reposit…" at bounding box center [884, 156] width 840 height 25
click at [464, 144] on select "[Selecione...] Embalador Embalador + Embalador ++ Repositor Repositor + Reposit…" at bounding box center [884, 156] width 840 height 25
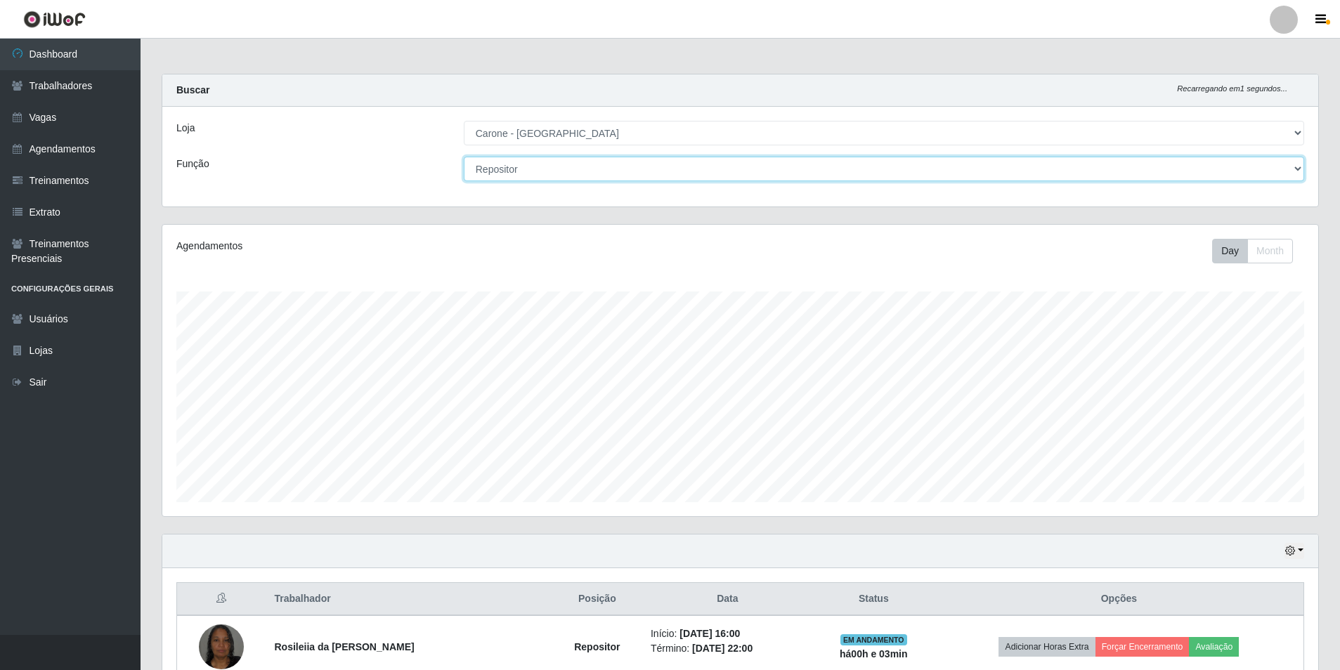
click at [517, 175] on select "[Selecione...] Embalador Embalador + Embalador ++ Repositor Repositor + Reposit…" at bounding box center [884, 169] width 840 height 25
click at [464, 157] on select "[Selecione...] Embalador Embalador + Embalador ++ Repositor Repositor + Reposit…" at bounding box center [884, 169] width 840 height 25
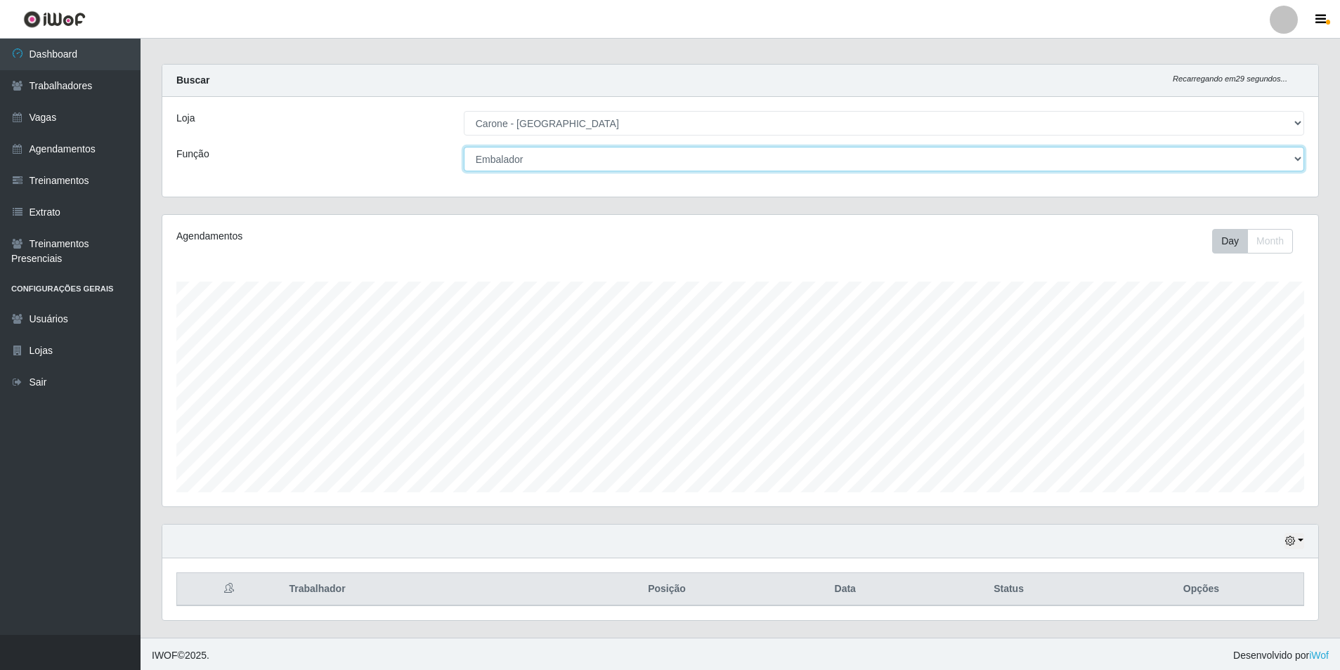
scroll to position [13, 0]
click at [521, 157] on select "[Selecione...] Embalador Embalador + Embalador ++ Repositor Repositor + Reposit…" at bounding box center [884, 156] width 840 height 25
select select "24"
click at [464, 144] on select "[Selecione...] Embalador Embalador + Embalador ++ Repositor Repositor + Reposit…" at bounding box center [884, 156] width 840 height 25
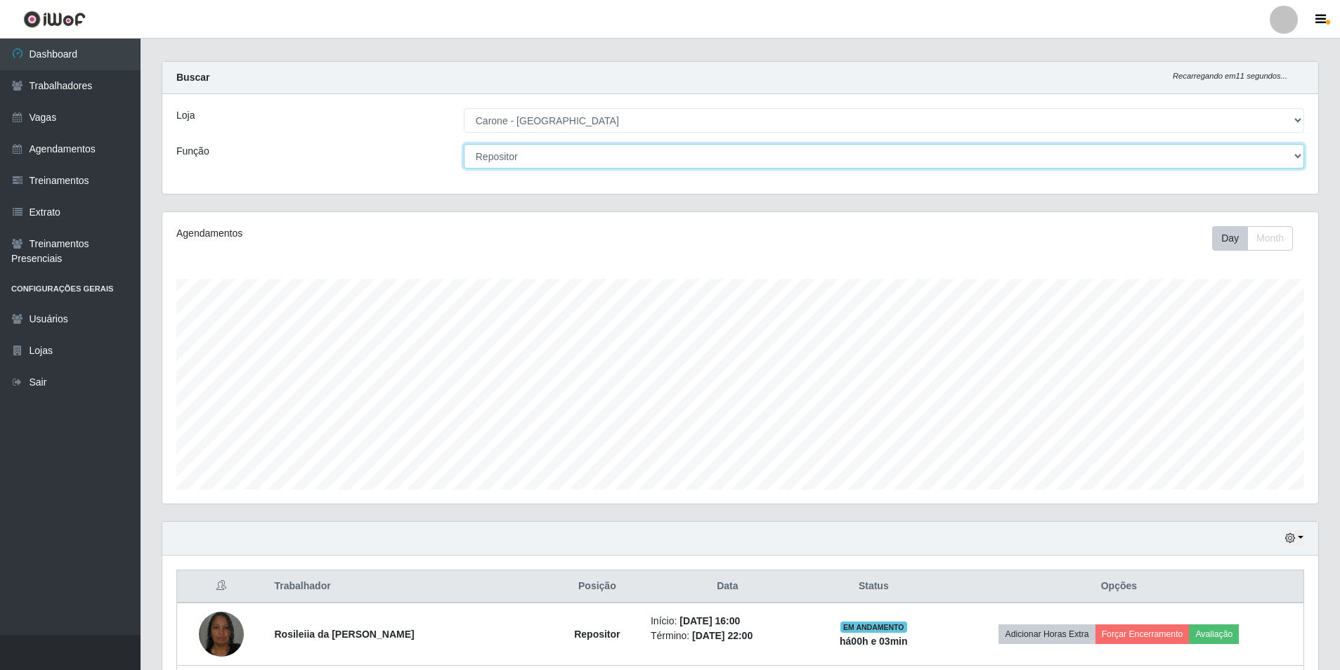
scroll to position [263, 0]
